Goal: Download file/media

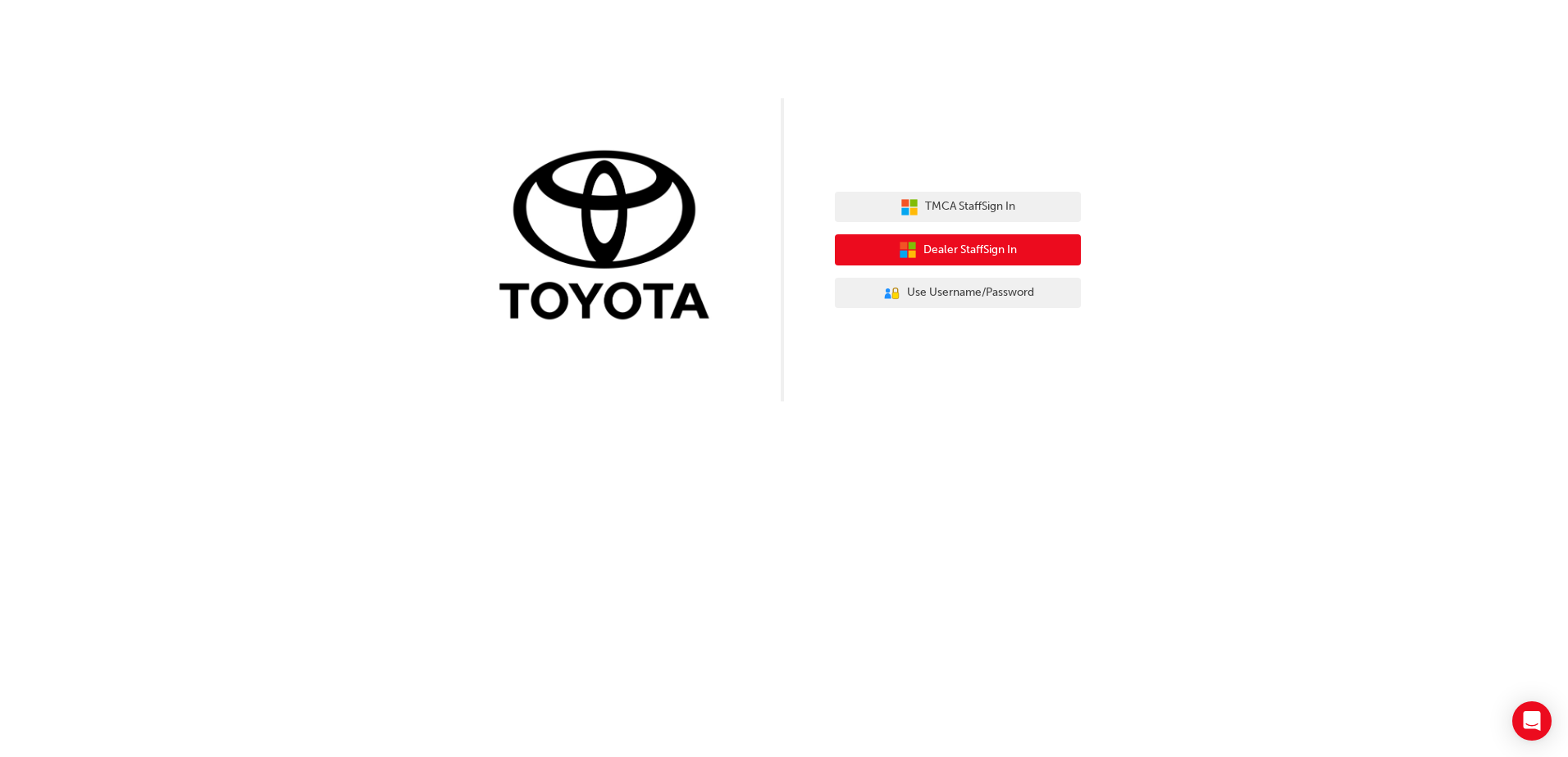
click at [998, 245] on span "Dealer Staff Sign In" at bounding box center [969, 250] width 93 height 19
